Goal: Use online tool/utility: Utilize a website feature to perform a specific function

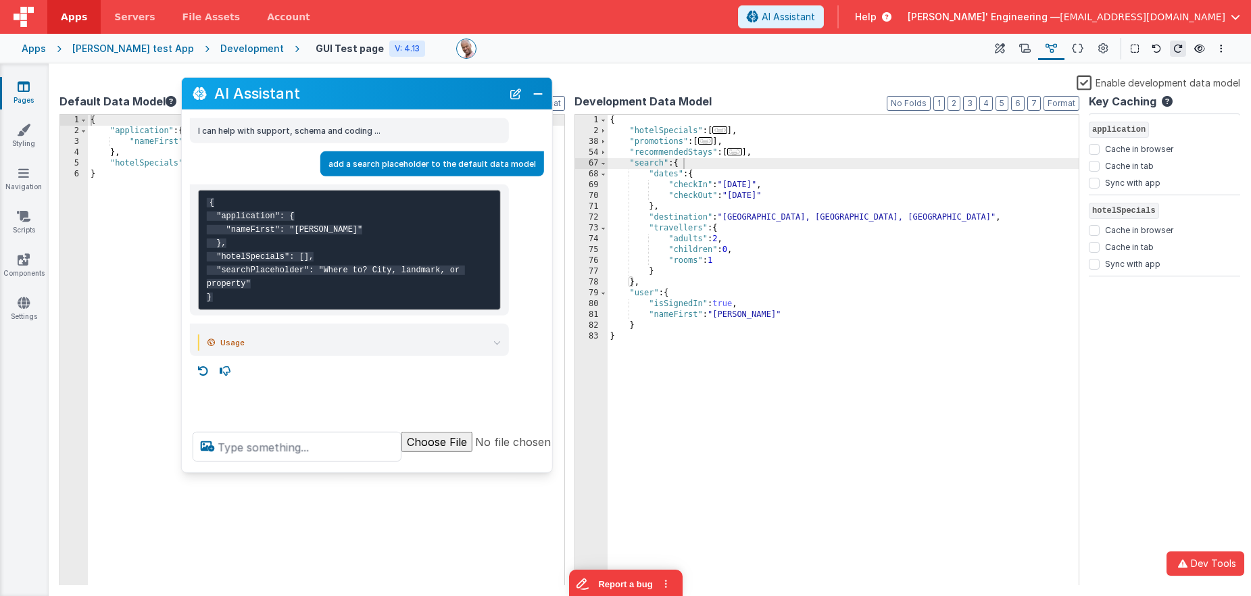
drag, startPoint x: 416, startPoint y: 131, endPoint x: 393, endPoint y: 96, distance: 42.4
click at [393, 96] on h2 "AI Assistant" at bounding box center [358, 93] width 288 height 16
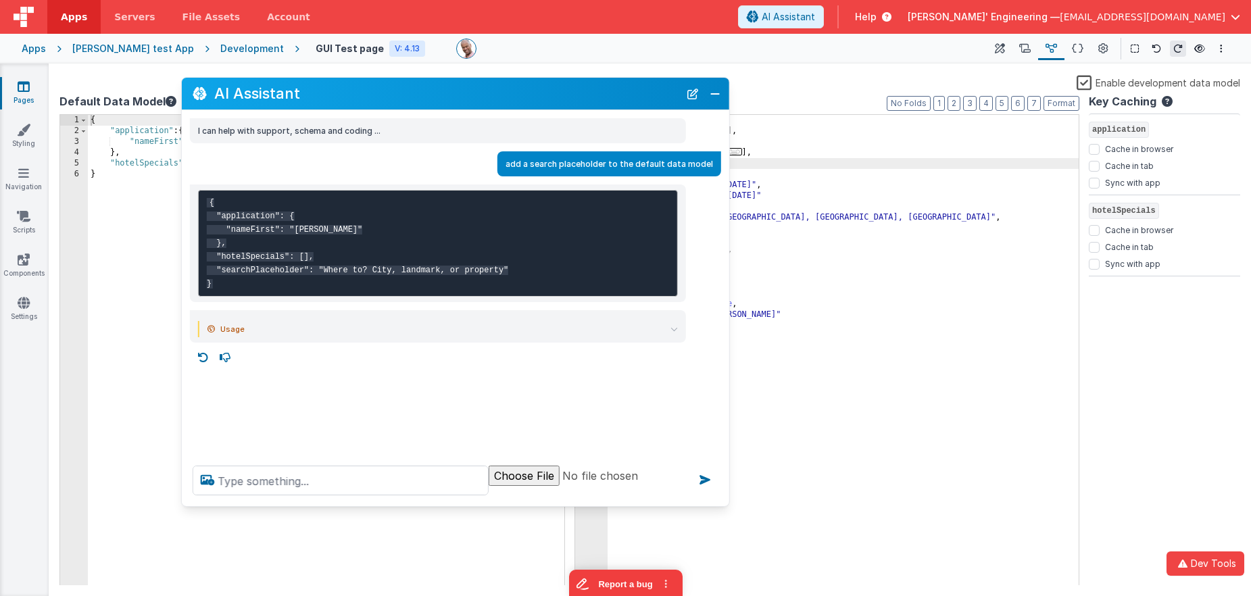
drag, startPoint x: 550, startPoint y: 471, endPoint x: 425, endPoint y: 307, distance: 205.9
click at [727, 504] on div at bounding box center [456, 480] width 548 height 51
click at [235, 156] on div "add a search placeholder to the default data model" at bounding box center [452, 163] width 540 height 25
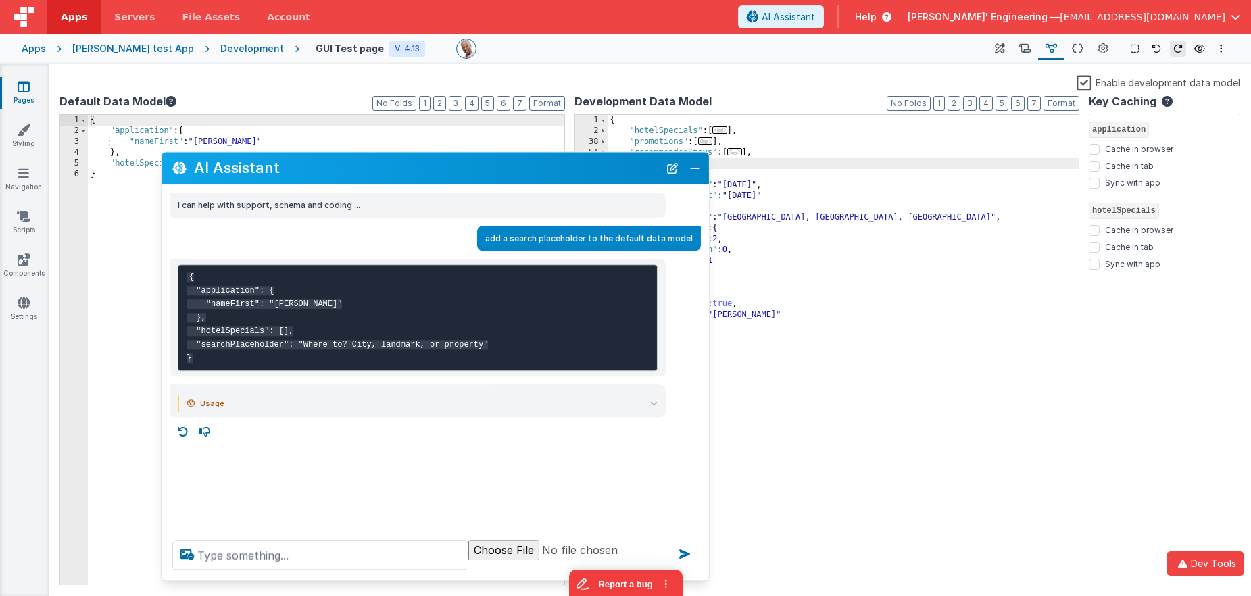
drag, startPoint x: 400, startPoint y: 92, endPoint x: 379, endPoint y: 166, distance: 77.1
click at [379, 166] on h2 "AI Assistant" at bounding box center [426, 168] width 465 height 16
click at [344, 137] on div "{ "application" : { "nameFirst" : "[PERSON_NAME]" } , "hotelSpecials" : [ ] }" at bounding box center [326, 361] width 477 height 493
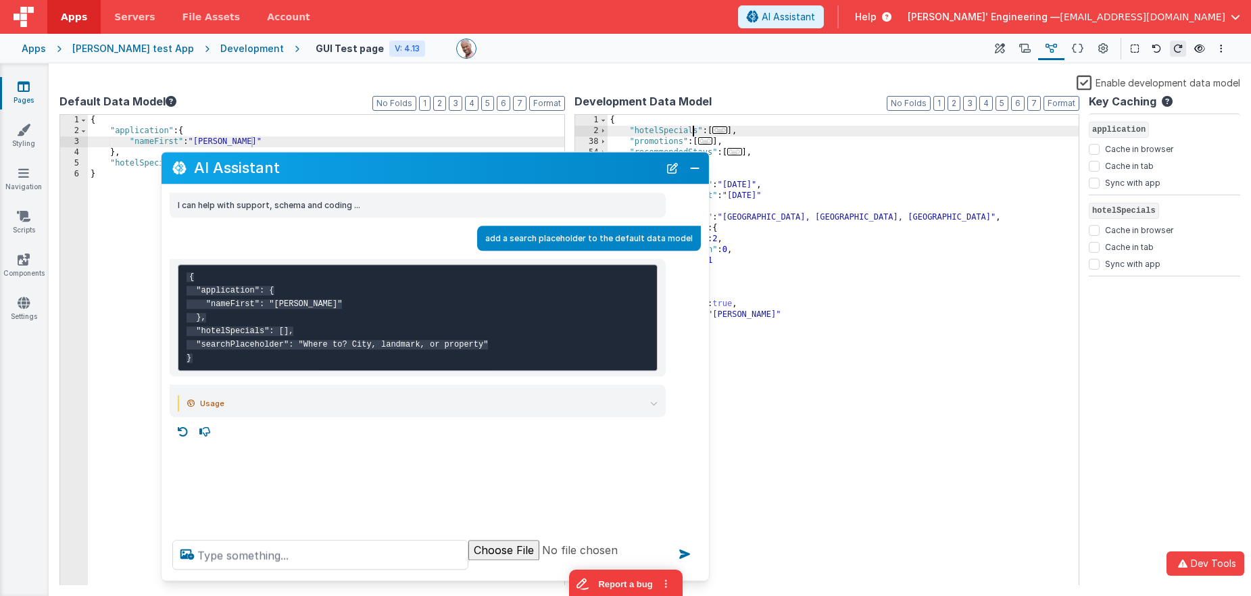
click at [692, 131] on div "{ "hotelSpecials" : [ ... ] , "promotions" : [ ... ] , "recommendedStays" : [ .…" at bounding box center [844, 361] width 472 height 493
click at [1002, 52] on icon at bounding box center [1000, 49] width 10 height 14
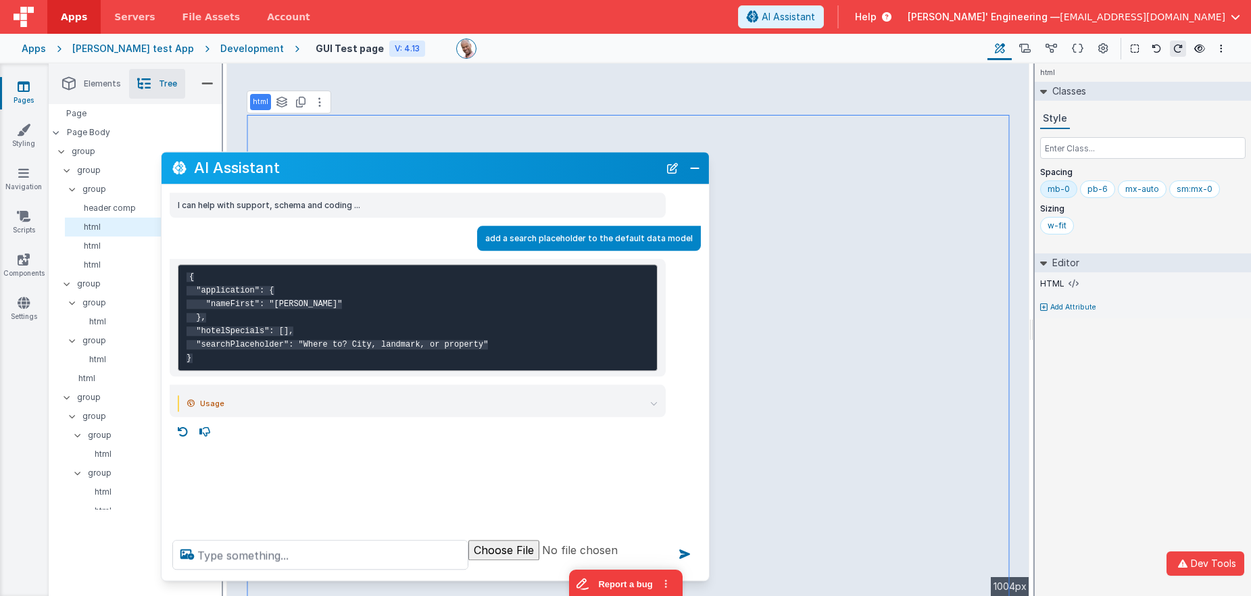
click at [786, 71] on div "Saved" at bounding box center [674, 69] width 1251 height 11
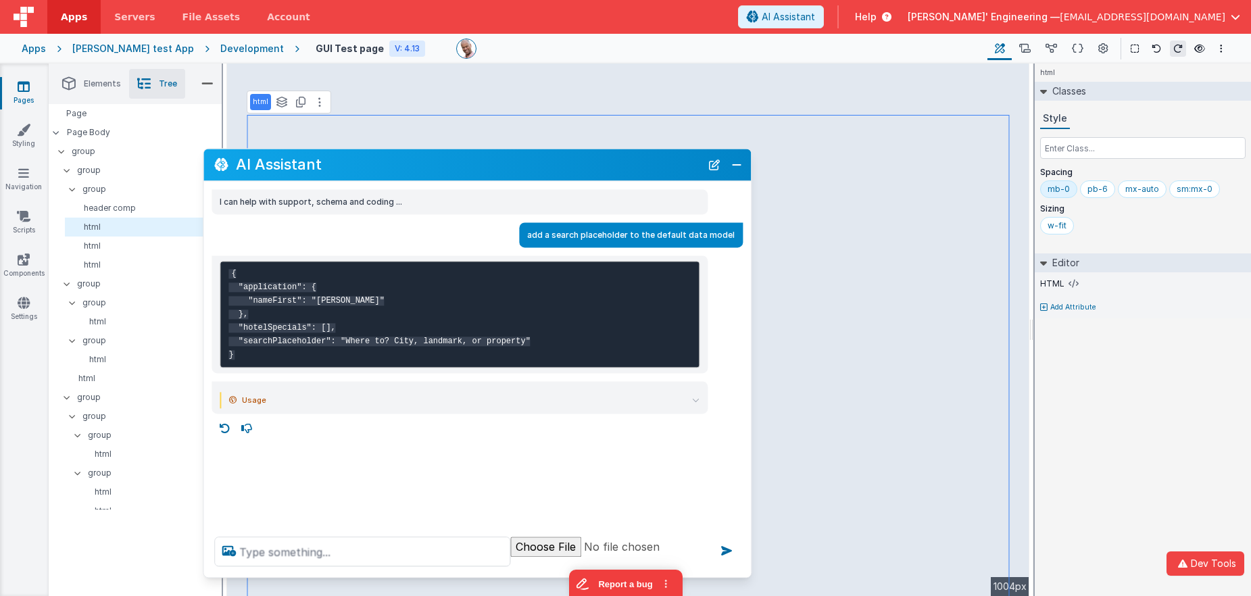
drag, startPoint x: 476, startPoint y: 168, endPoint x: 464, endPoint y: 155, distance: 18.2
click at [519, 166] on h2 "AI Assistant" at bounding box center [468, 165] width 465 height 16
click at [363, 309] on pre "{ "application": { "nameFirst": "[PERSON_NAME]" }, "hotelSpecials": [], "search…" at bounding box center [460, 314] width 480 height 107
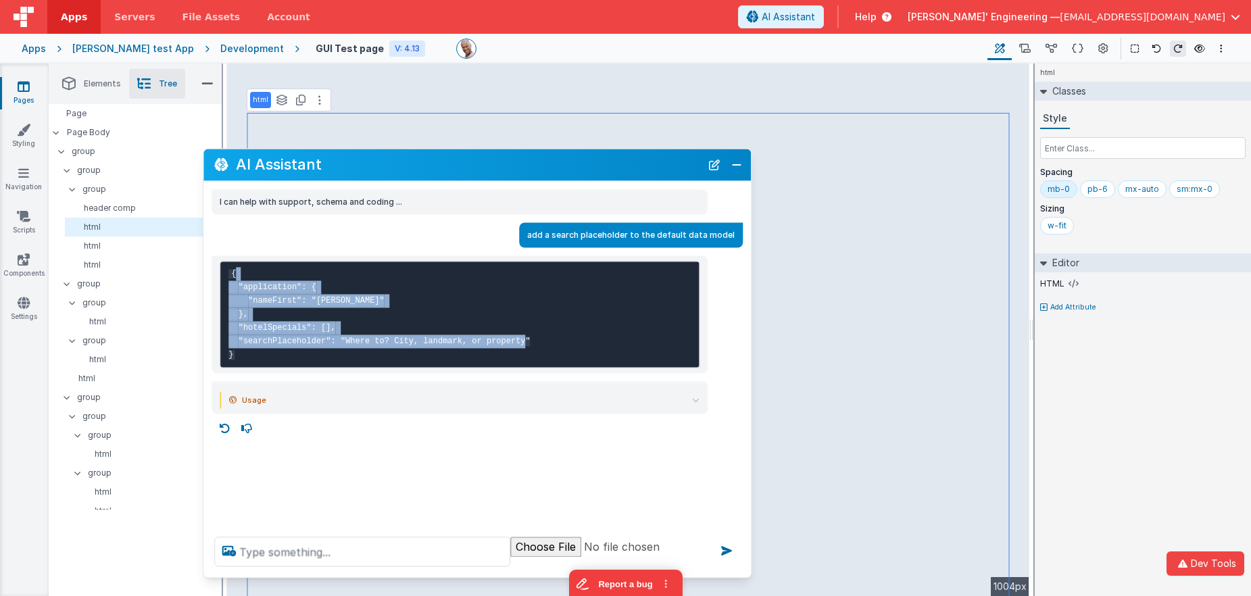
drag, startPoint x: 282, startPoint y: 277, endPoint x: 291, endPoint y: 354, distance: 77.7
click at [291, 355] on pre "{ "application": { "nameFirst": "[PERSON_NAME]" }, "hotelSpecials": [], "search…" at bounding box center [460, 314] width 480 height 107
click at [293, 354] on pre "{ "application": { "nameFirst": "Charles J." }, "hotelSpecials": [], "searchPla…" at bounding box center [460, 314] width 480 height 107
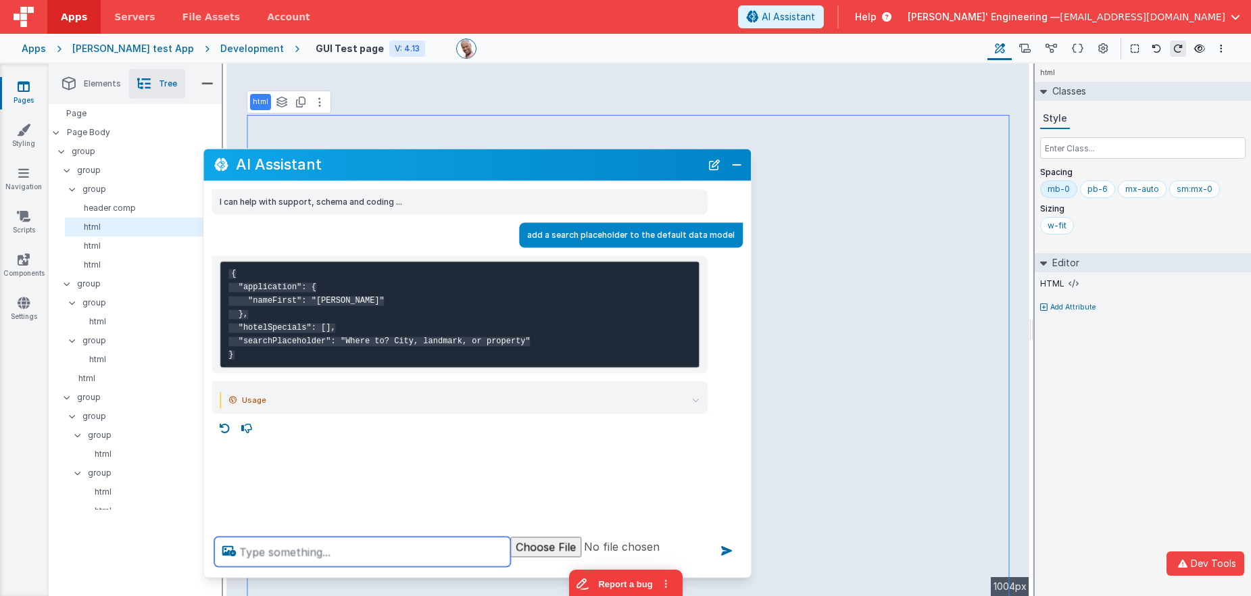
click at [354, 560] on textarea at bounding box center [362, 552] width 296 height 30
type textarea "test hello world tool"
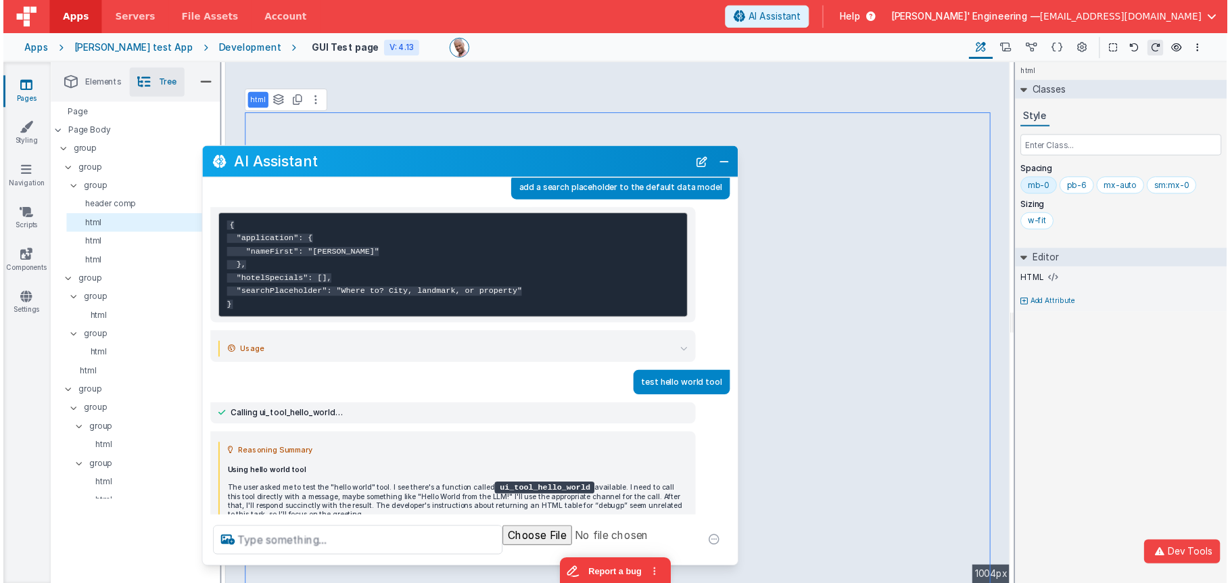
scroll to position [108, 0]
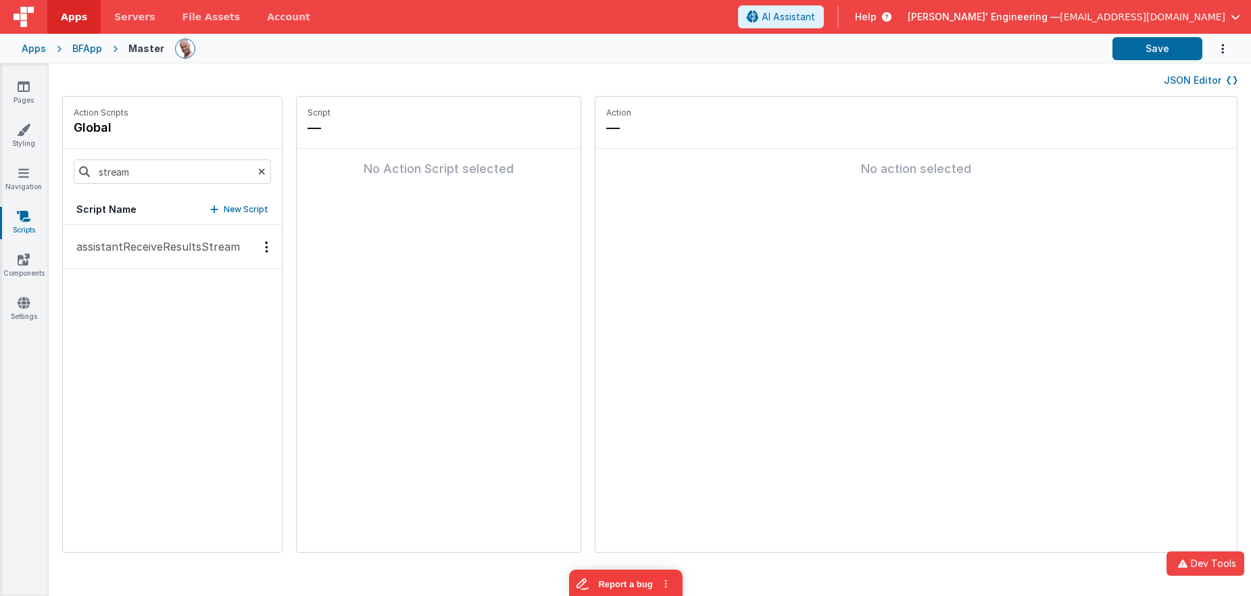
click at [122, 243] on p "assistantReceiveResultsStream" at bounding box center [154, 247] width 172 height 16
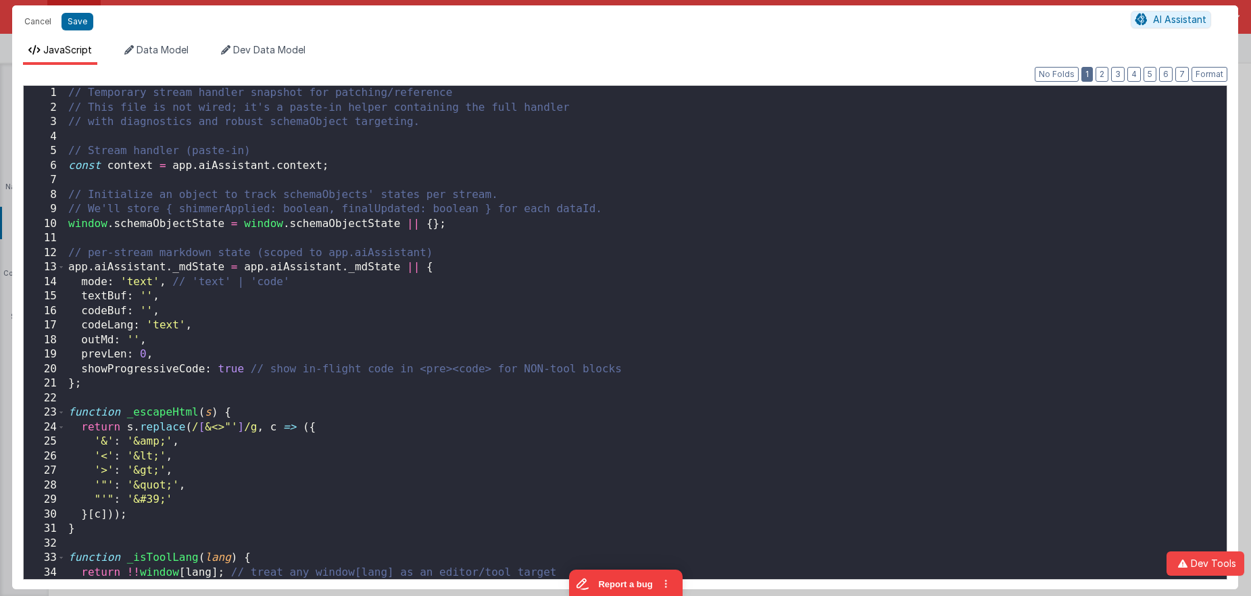
click at [1093, 74] on button "1" at bounding box center [1087, 74] width 11 height 15
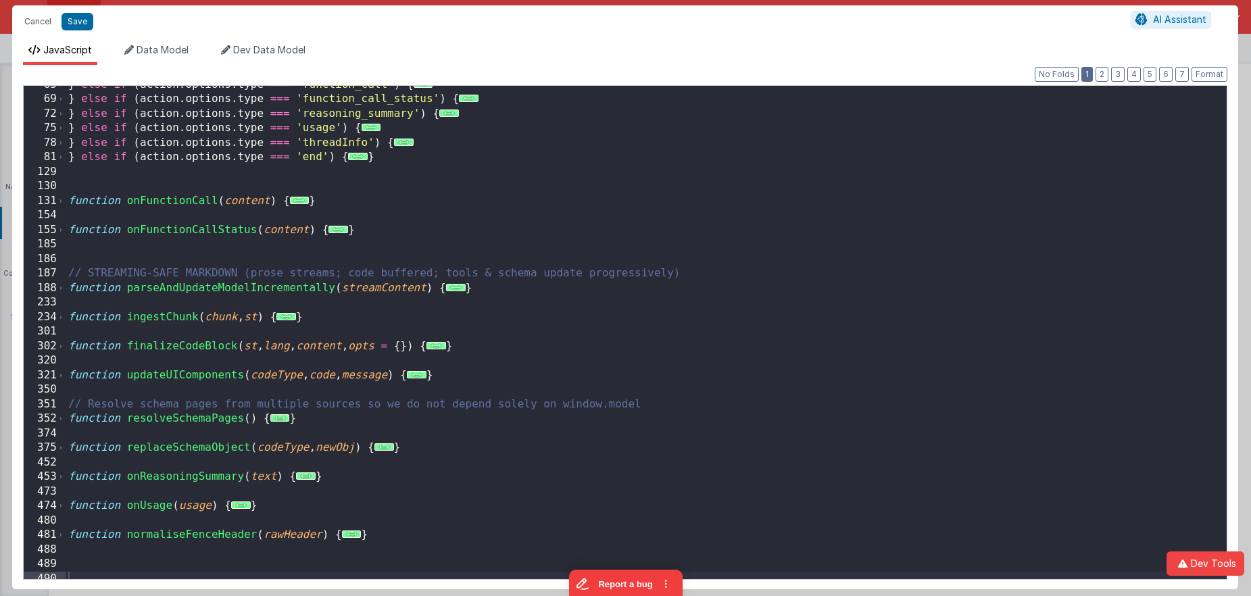
scroll to position [430, 0]
click at [141, 253] on div "} else if ( action . options . type === 'function_call' ) { ... } else if ( act…" at bounding box center [646, 342] width 1161 height 529
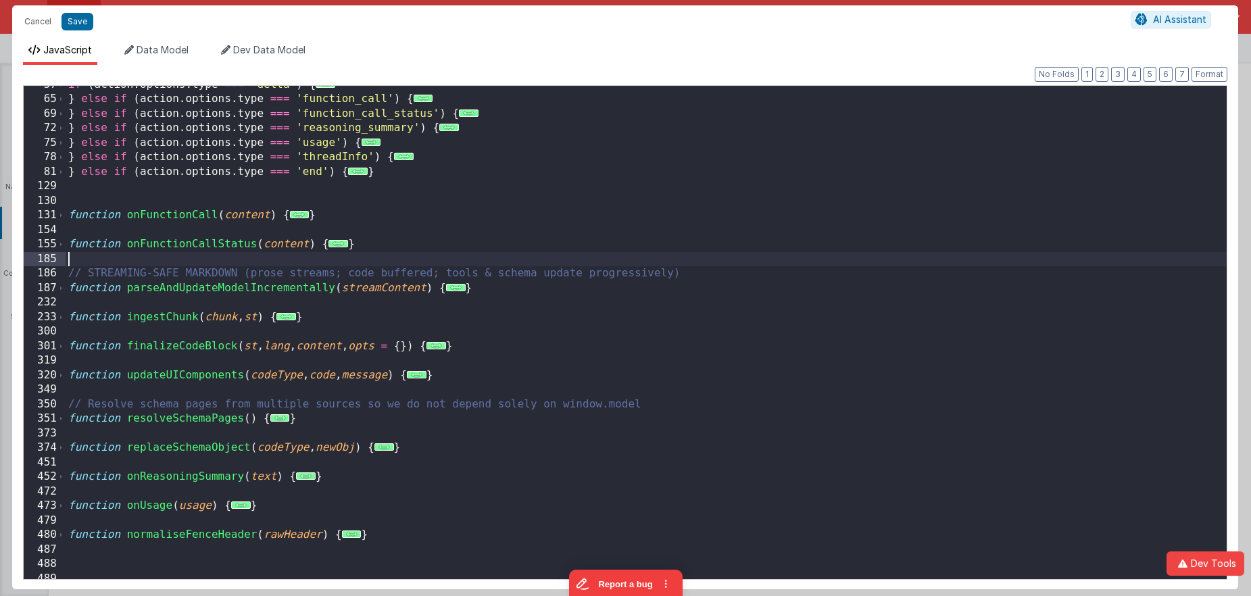
scroll to position [415, 0]
click at [228, 185] on div "if ( action . options . type === 'delta' ) { ... } else if ( action . options .…" at bounding box center [646, 342] width 1161 height 529
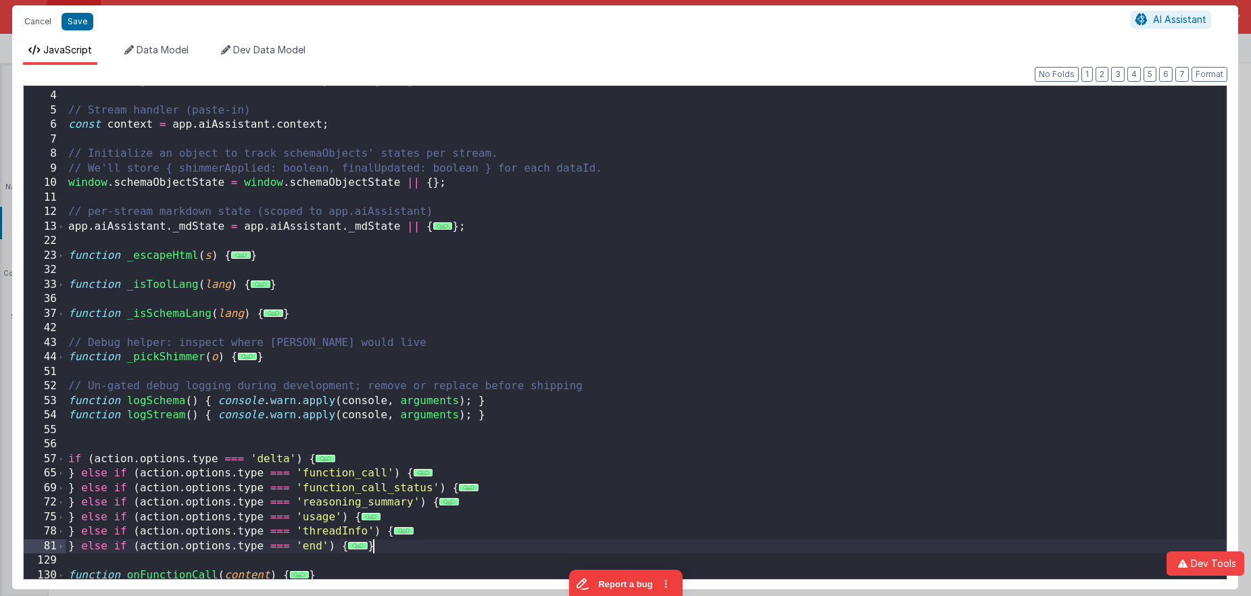
scroll to position [0, 0]
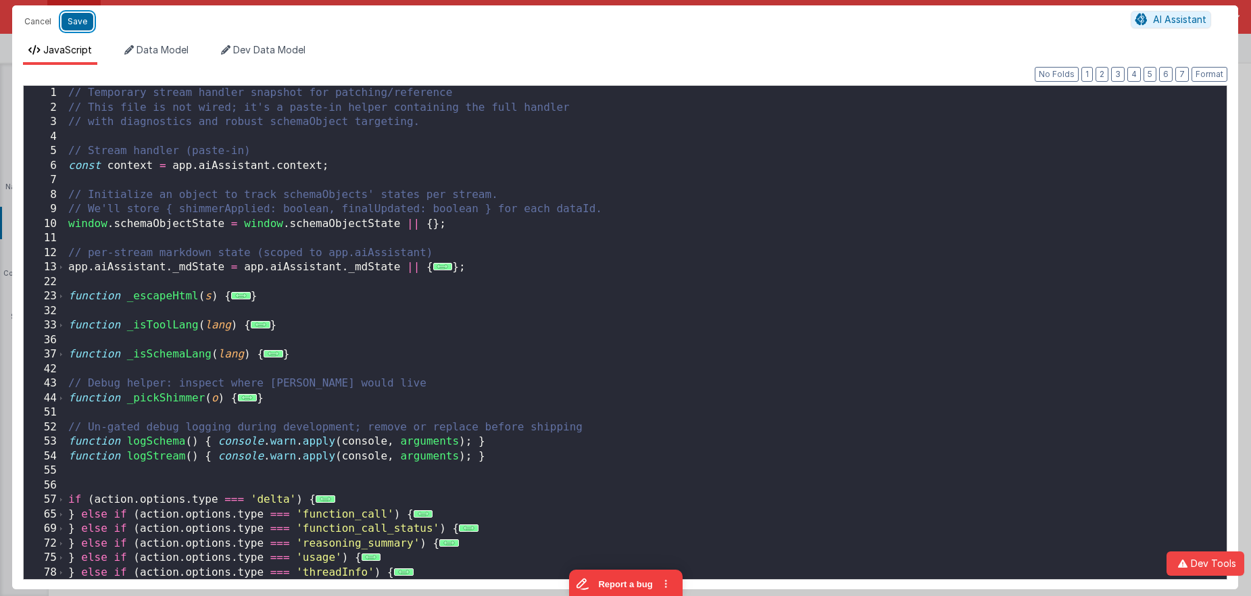
drag, startPoint x: 74, startPoint y: 22, endPoint x: 201, endPoint y: 30, distance: 127.4
click at [74, 22] on button "Save" at bounding box center [78, 22] width 32 height 18
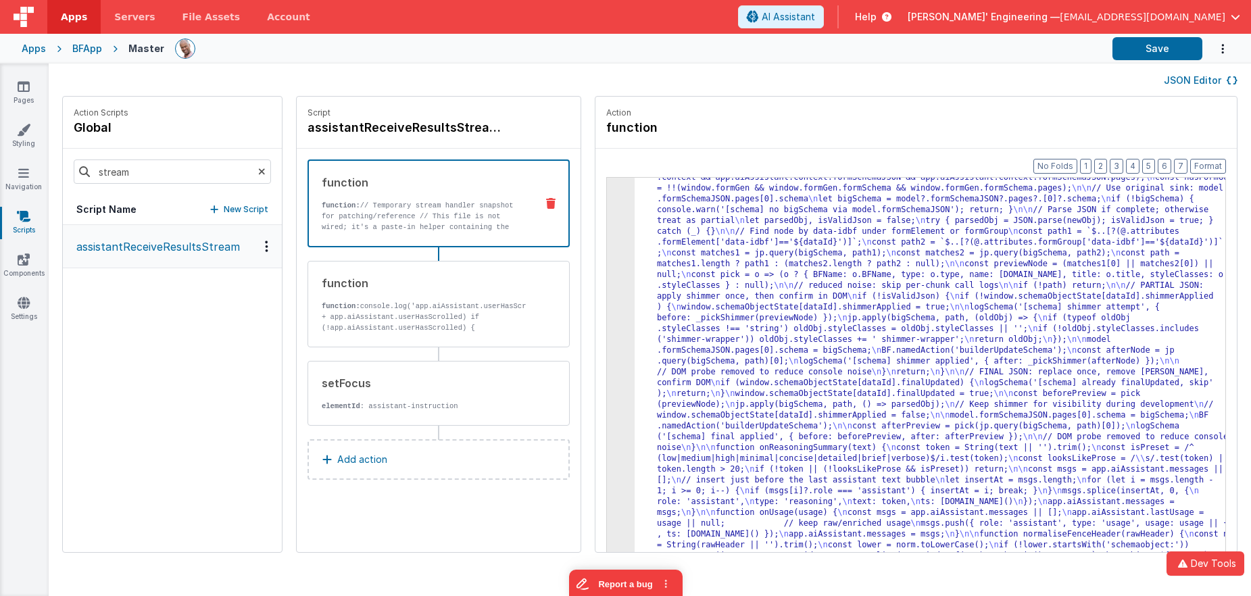
scroll to position [1206, 0]
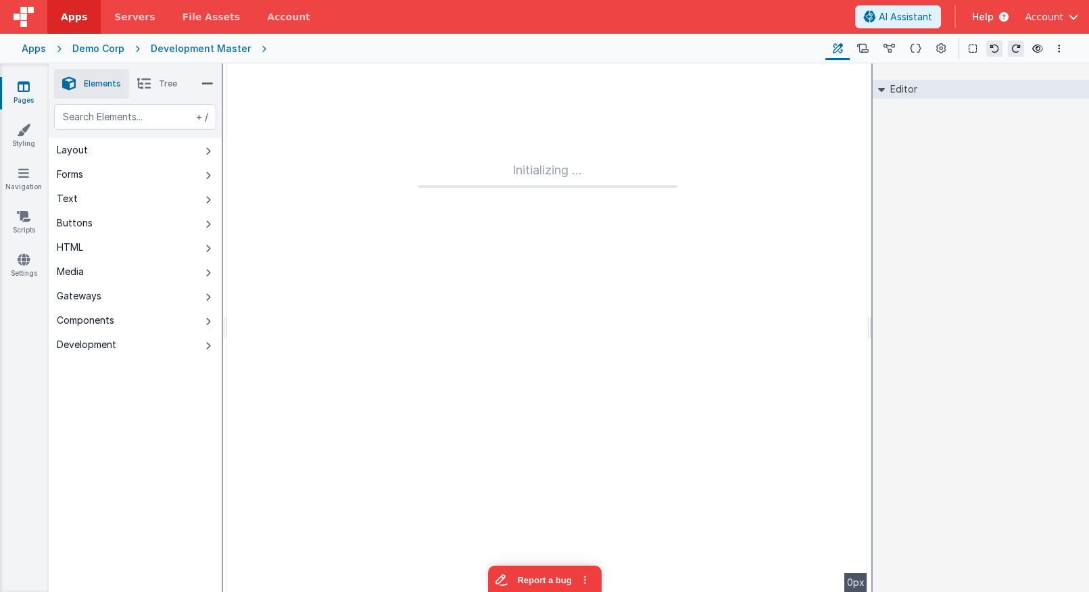
click at [85, 55] on div "Demo Corp" at bounding box center [98, 49] width 52 height 14
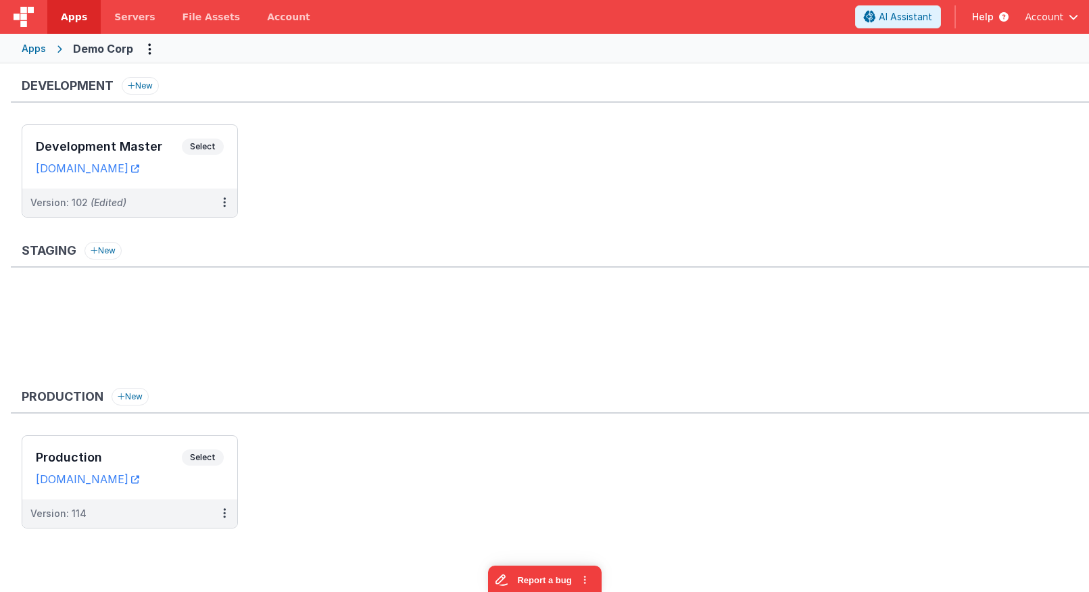
click at [329, 124] on div "Development New Development Master Select URLs [DOMAIN_NAME] Version: 102 (Edit…" at bounding box center [550, 154] width 1078 height 154
